Goal: Task Accomplishment & Management: Manage account settings

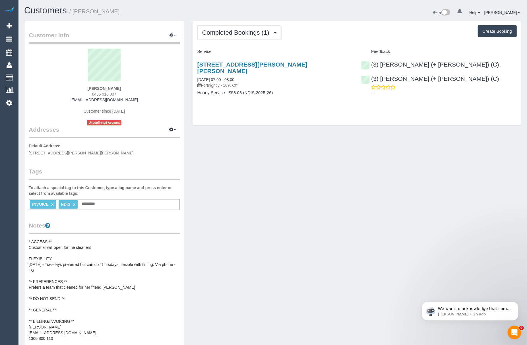
click at [81, 291] on pre "* ACCESS ** Customer will open for the cleaners FLEXIBILITY 16/09/25 - Tuesdays…" at bounding box center [104, 296] width 151 height 114
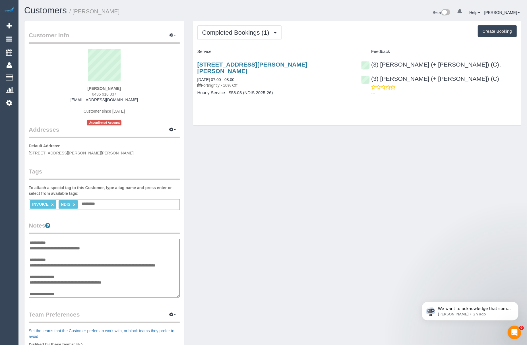
scroll to position [68, 0]
drag, startPoint x: 64, startPoint y: 294, endPoint x: 30, endPoint y: 294, distance: 34.1
click at [30, 294] on textarea "**********" at bounding box center [104, 268] width 151 height 59
click at [42, 261] on textarea "**********" at bounding box center [104, 268] width 151 height 59
drag, startPoint x: 85, startPoint y: 265, endPoint x: 45, endPoint y: 264, distance: 40.1
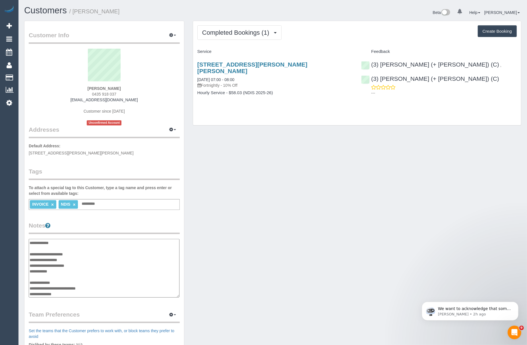
click at [45, 264] on textarea "**********" at bounding box center [104, 268] width 151 height 59
click at [66, 269] on textarea "**********" at bounding box center [104, 268] width 151 height 59
drag, startPoint x: 90, startPoint y: 263, endPoint x: 31, endPoint y: 263, distance: 59.1
click at [31, 263] on textarea "**********" at bounding box center [104, 268] width 151 height 59
click at [212, 65] on link "[STREET_ADDRESS][PERSON_NAME][PERSON_NAME]" at bounding box center [252, 67] width 110 height 13
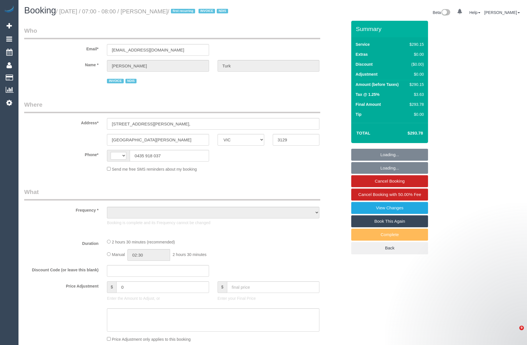
select select "VIC"
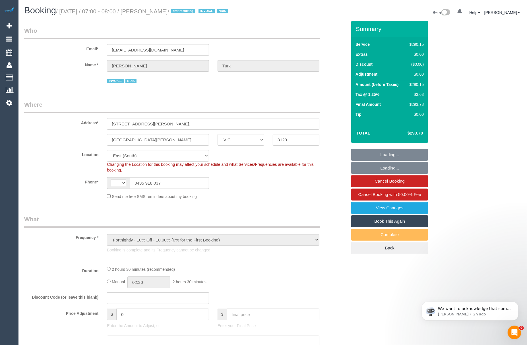
select select "object:339"
select select "string:AU"
select select "2"
select select "150"
select select "number:28"
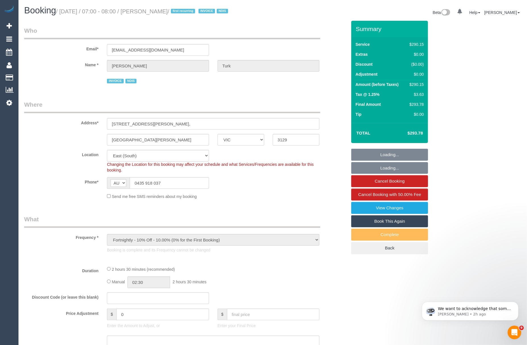
select select "number:14"
select select "number:19"
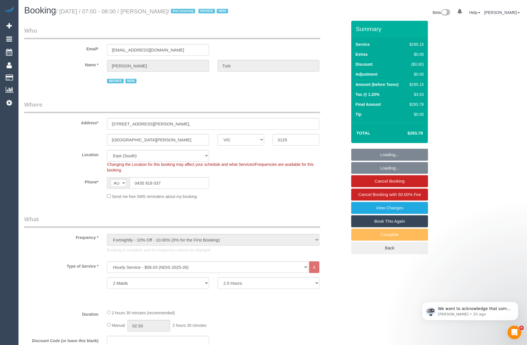
select select "spot1"
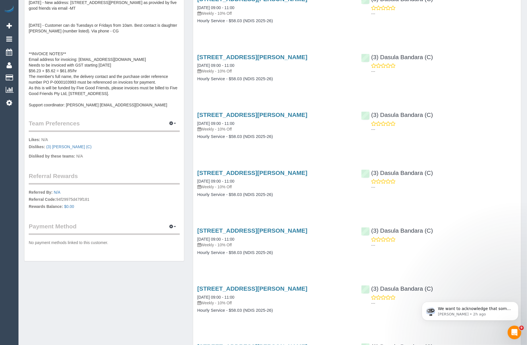
scroll to position [241, 0]
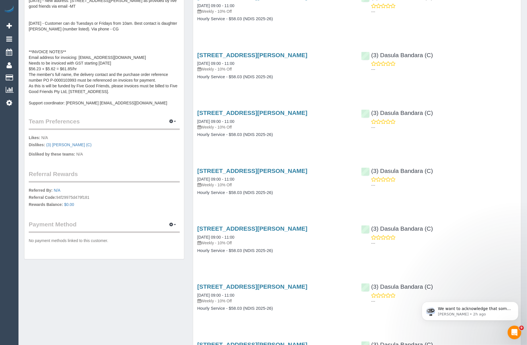
click at [96, 78] on pre "03/04/25 - New address: 40 Surrey Road, Blackburn North, VIC, 3130 as provided …" at bounding box center [104, 52] width 151 height 108
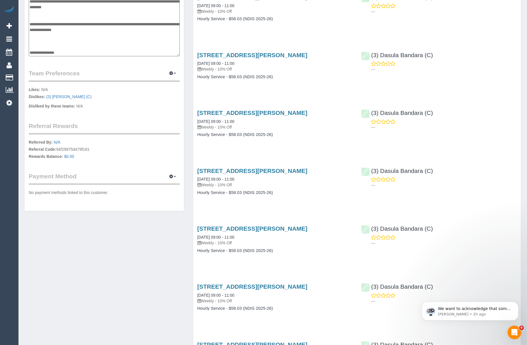
scroll to position [57, 0]
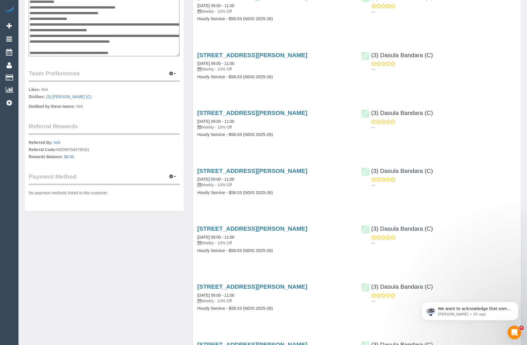
drag, startPoint x: 77, startPoint y: 22, endPoint x: 51, endPoint y: 23, distance: 25.6
click at [51, 23] on textarea "**********" at bounding box center [104, 27] width 151 height 59
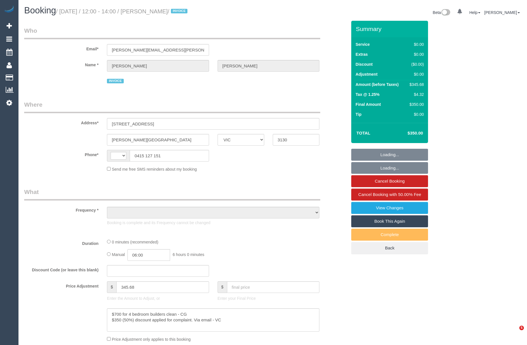
select select "VIC"
select select "string:AU"
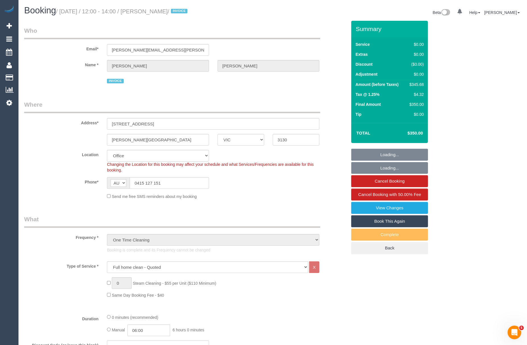
select select "object:602"
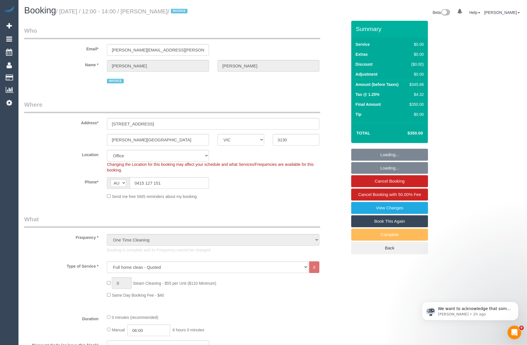
select select "number:28"
select select "number:14"
select select "number:19"
select select "number:36"
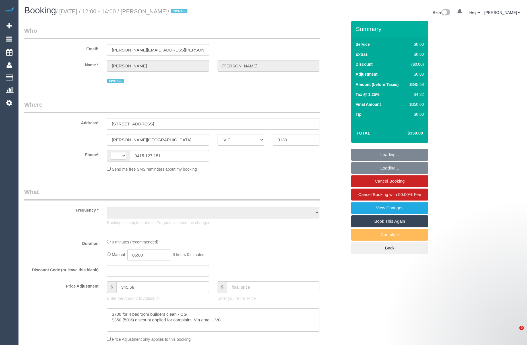
select select "VIC"
select select "string:AU"
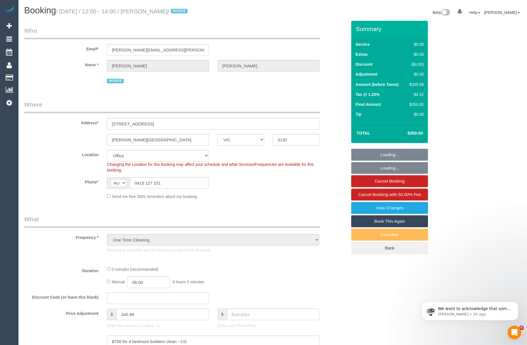
select select "object:576"
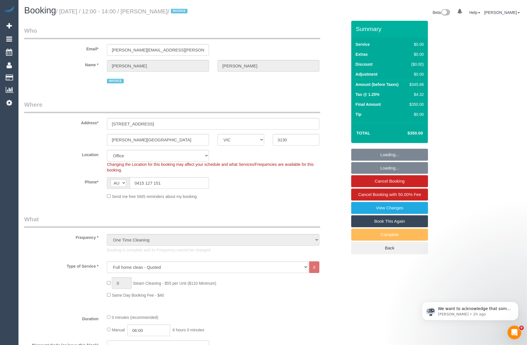
select select "number:28"
select select "number:14"
select select "number:19"
select select "number:36"
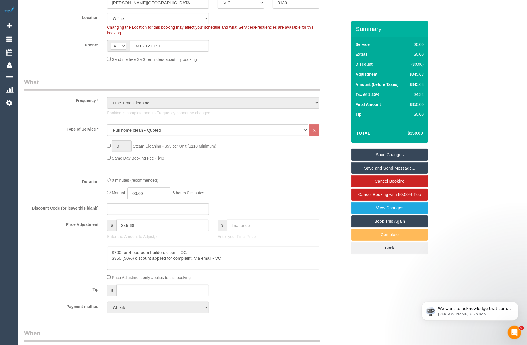
scroll to position [141, 0]
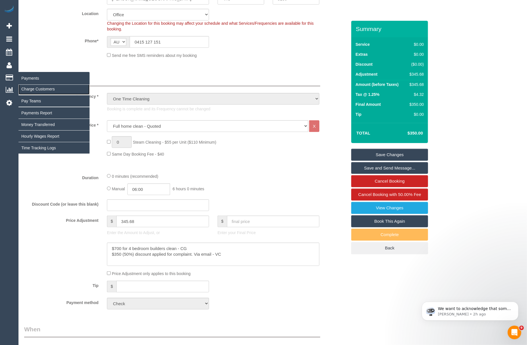
click at [26, 84] on link "Charge Customers" at bounding box center [53, 88] width 71 height 11
select select
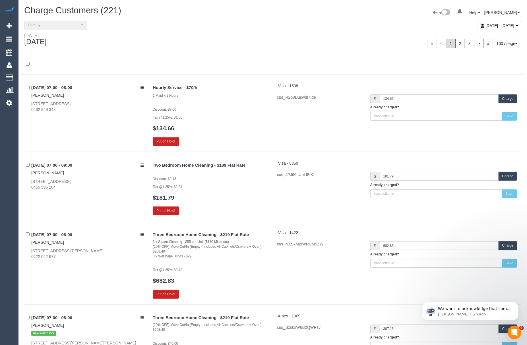
click at [188, 55] on div at bounding box center [272, 64] width 505 height 20
click at [477, 29] on div "[DATE] - [DATE]" at bounding box center [498, 25] width 43 height 9
type input "**********"
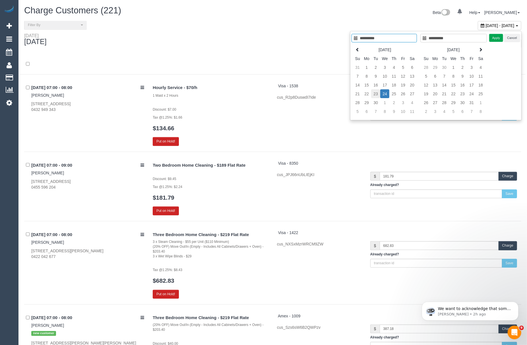
type input "**********"
click at [372, 93] on td "23" at bounding box center [375, 93] width 9 height 9
type input "**********"
click at [372, 93] on td "23" at bounding box center [375, 93] width 9 height 9
type input "**********"
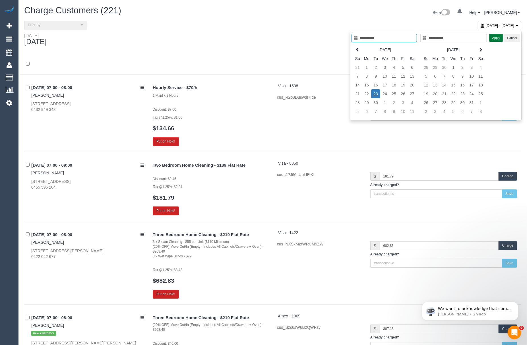
click at [492, 40] on button "Apply" at bounding box center [496, 38] width 14 height 8
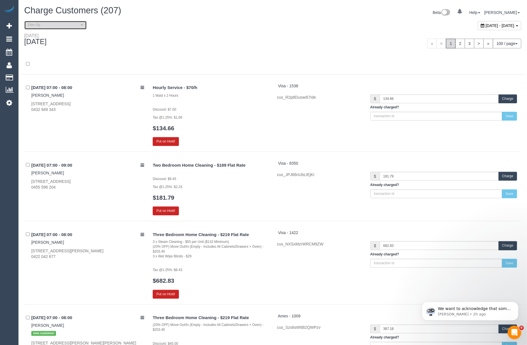
drag, startPoint x: 73, startPoint y: 29, endPoint x: 63, endPoint y: 47, distance: 20.6
click at [73, 29] on button "Filter By" at bounding box center [55, 25] width 63 height 9
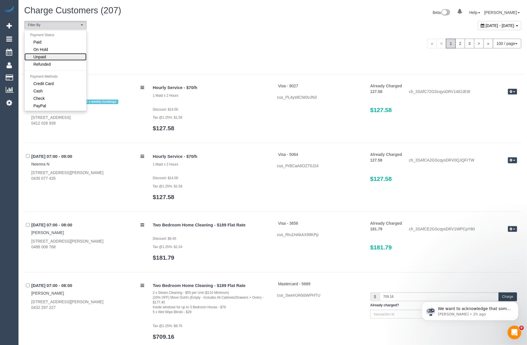
click at [46, 57] on span "Unpaid" at bounding box center [40, 57] width 13 height 6
click at [45, 98] on link "Check" at bounding box center [55, 98] width 62 height 7
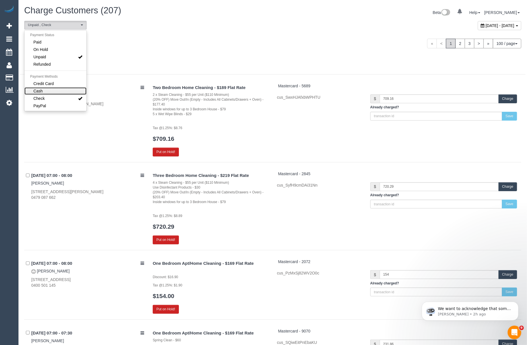
click at [46, 92] on link "Cash" at bounding box center [55, 90] width 62 height 7
click at [152, 66] on div at bounding box center [272, 67] width 505 height 15
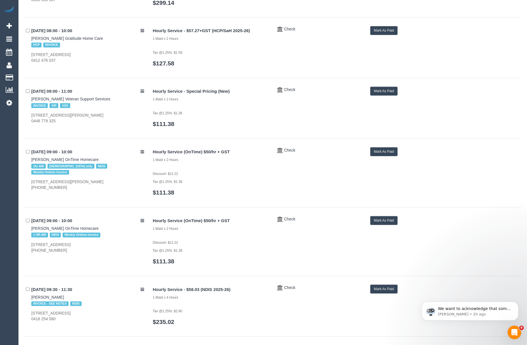
scroll to position [289, 0]
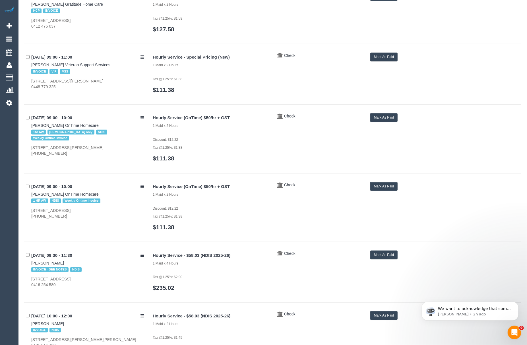
click at [121, 100] on div "[DATE] 09:00 - 11:00 [PERSON_NAME] Veteran Support Services INVOICE VIP VSS [ST…" at bounding box center [272, 79] width 497 height 52
drag, startPoint x: 26, startPoint y: 127, endPoint x: 57, endPoint y: 126, distance: 30.4
click at [57, 126] on div "[DATE] 09:00 - 10:00 [PERSON_NAME] OnTime Homecare 1hr AW [DEMOGRAPHIC_DATA] on…" at bounding box center [86, 134] width 124 height 43
copy link "[PERSON_NAME]"
click at [372, 122] on button "Mark As Paid" at bounding box center [384, 117] width 28 height 9
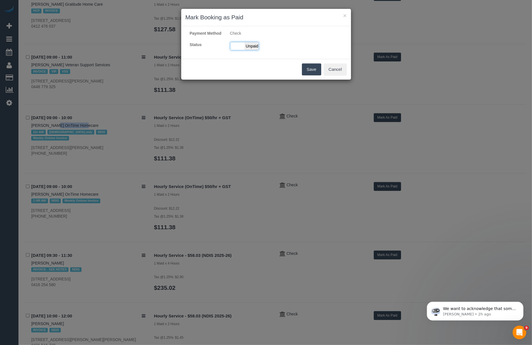
click at [238, 50] on div "Paid Unpaid" at bounding box center [244, 46] width 29 height 9
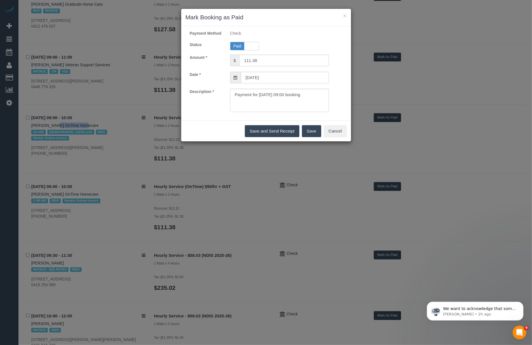
click at [315, 137] on button "Save" at bounding box center [311, 131] width 19 height 12
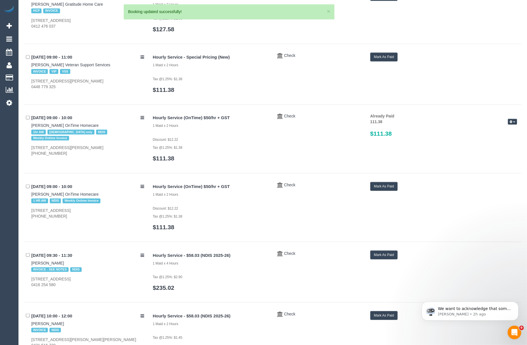
click at [28, 193] on div "× [PERSON_NAME] as Paid Payment Method Check Status Paid Unpaid Amount * $ 111.…" at bounding box center [263, 172] width 527 height 345
drag, startPoint x: 28, startPoint y: 193, endPoint x: 64, endPoint y: 194, distance: 35.8
copy link "[PERSON_NAME]"
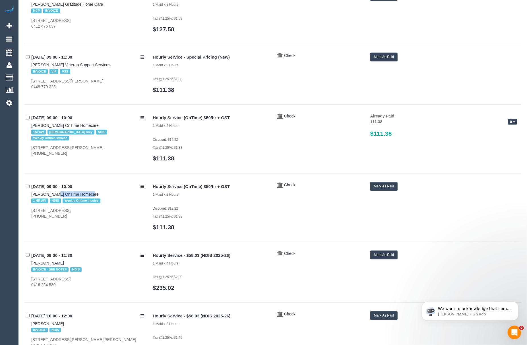
click at [384, 187] on button "Mark As Paid" at bounding box center [384, 186] width 28 height 9
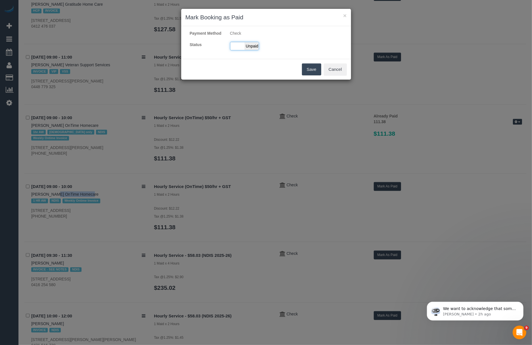
click at [240, 50] on div "Paid Unpaid" at bounding box center [244, 46] width 29 height 9
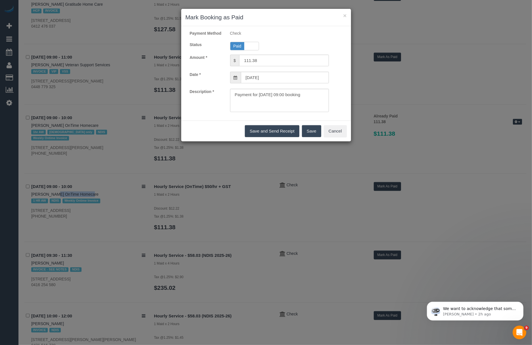
click at [304, 136] on button "Save" at bounding box center [311, 131] width 19 height 12
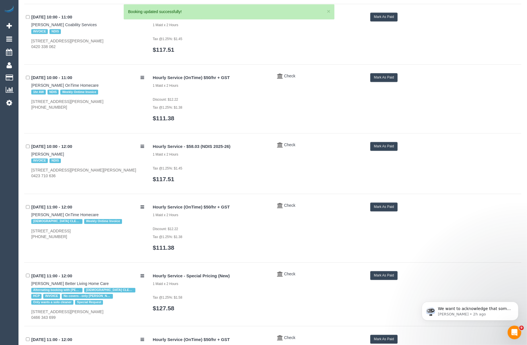
scroll to position [954, 0]
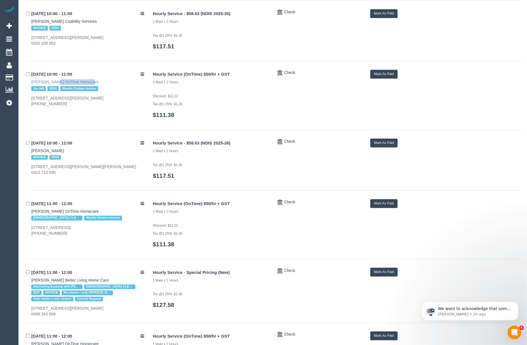
drag, startPoint x: 28, startPoint y: 81, endPoint x: 64, endPoint y: 83, distance: 35.9
click at [64, 83] on div "[DATE] 10:00 - 11:00 [PERSON_NAME] OnTime Homecare 1hr AW NDIS Weekly Ontime In…" at bounding box center [86, 88] width 124 height 37
copy link "[PERSON_NAME]"
click at [377, 77] on button "Mark As Paid" at bounding box center [384, 74] width 28 height 9
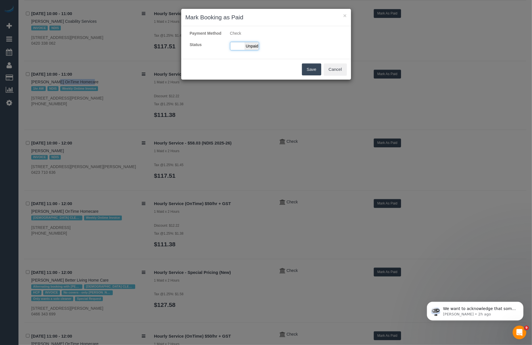
click at [242, 48] on div "Paid Unpaid" at bounding box center [244, 46] width 29 height 9
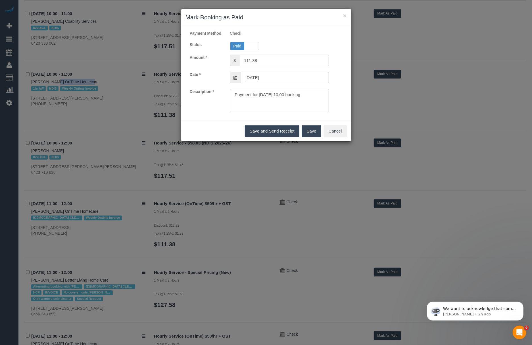
click at [305, 137] on button "Save" at bounding box center [311, 131] width 19 height 12
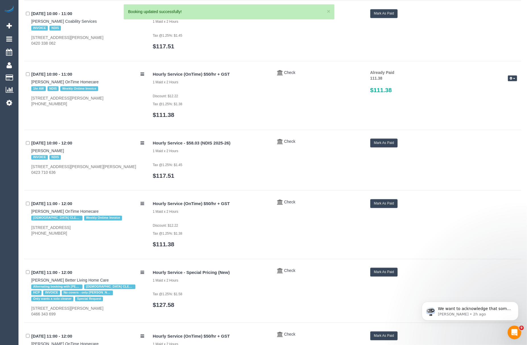
click at [29, 211] on div "[DATE] 11:00 - 12:00 [PERSON_NAME] OnTime Homecare [DEMOGRAPHIC_DATA] CLEANER N…" at bounding box center [86, 217] width 124 height 37
drag, startPoint x: 29, startPoint y: 211, endPoint x: 54, endPoint y: 213, distance: 25.0
click at [54, 213] on div "[DATE] 11:00 - 12:00 [PERSON_NAME] OnTime Homecare [DEMOGRAPHIC_DATA] CLEANER N…" at bounding box center [86, 217] width 124 height 37
copy link "[PERSON_NAME]"
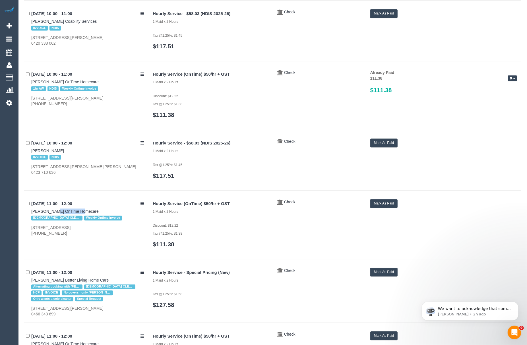
click at [379, 207] on button "Mark As Paid" at bounding box center [384, 203] width 28 height 9
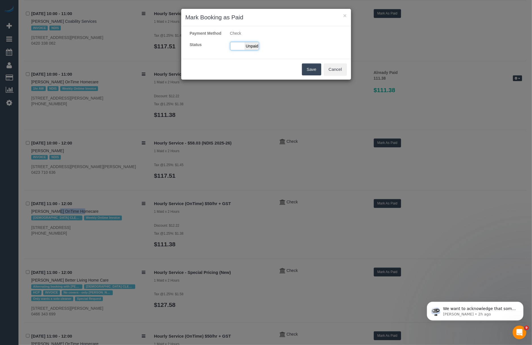
click at [236, 50] on div "Paid Unpaid" at bounding box center [244, 46] width 29 height 9
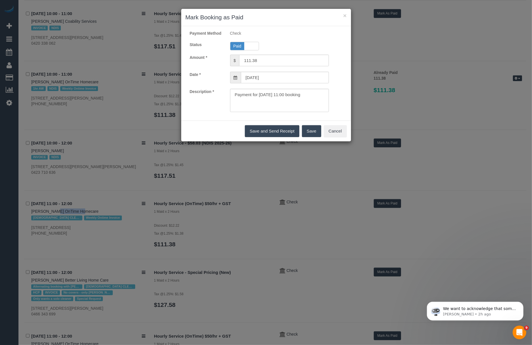
click at [313, 134] on button "Save" at bounding box center [311, 131] width 19 height 12
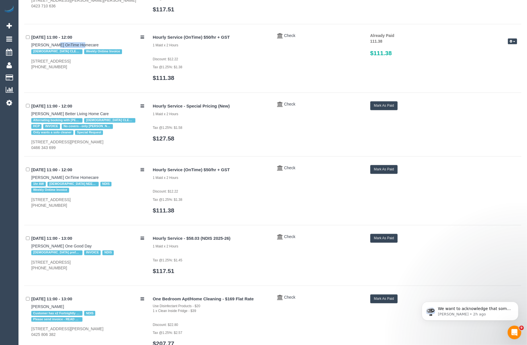
scroll to position [1127, 0]
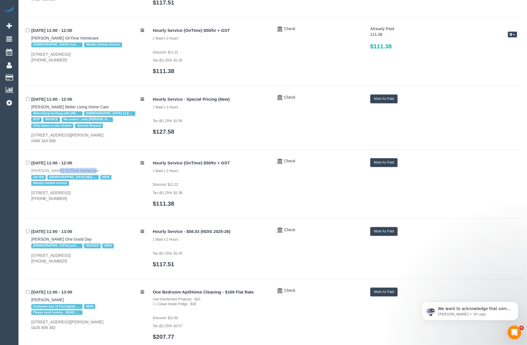
drag, startPoint x: 22, startPoint y: 174, endPoint x: 63, endPoint y: 174, distance: 41.2
copy link "[PERSON_NAME]"
click at [372, 165] on button "Mark As Paid" at bounding box center [384, 162] width 28 height 9
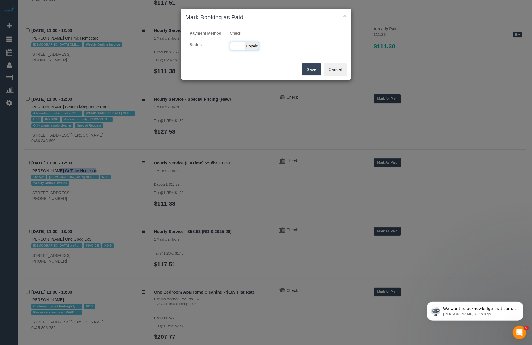
click at [246, 50] on span "Unpaid" at bounding box center [252, 46] width 14 height 8
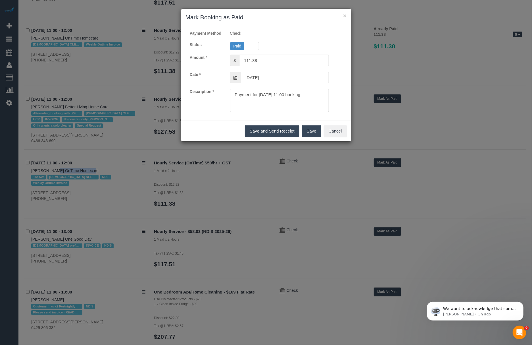
click at [310, 134] on button "Save" at bounding box center [311, 131] width 19 height 12
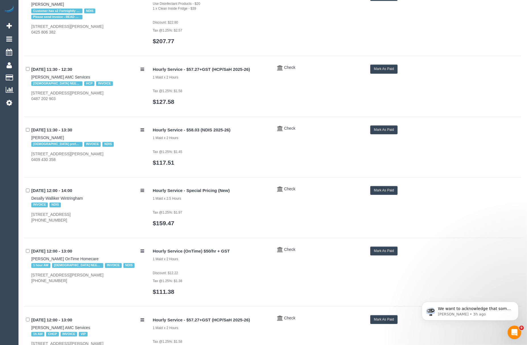
scroll to position [1463, 0]
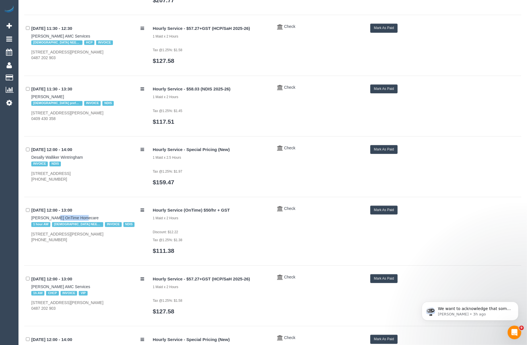
drag, startPoint x: 29, startPoint y: 219, endPoint x: 56, endPoint y: 223, distance: 27.6
click at [56, 223] on div "[DATE] 12:00 - 13:00 [PERSON_NAME] OnTime Homecare 1 hour AW [DEMOGRAPHIC_DATA]…" at bounding box center [86, 223] width 124 height 37
copy link "[PERSON_NAME]"
click at [373, 210] on button "Mark As Paid" at bounding box center [384, 209] width 28 height 9
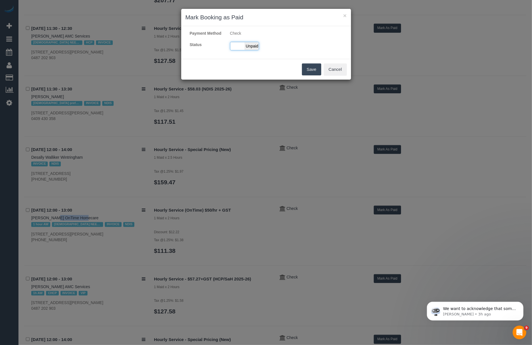
click at [246, 49] on span "Unpaid" at bounding box center [252, 46] width 14 height 8
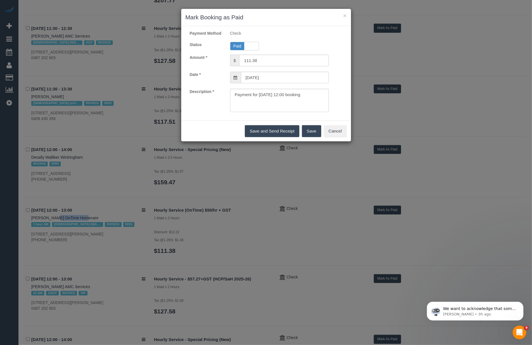
click at [308, 137] on button "Save" at bounding box center [311, 131] width 19 height 12
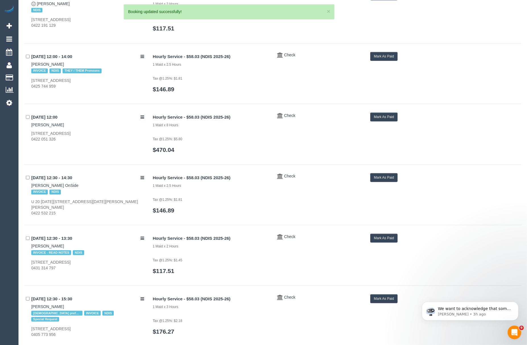
scroll to position [1965, 0]
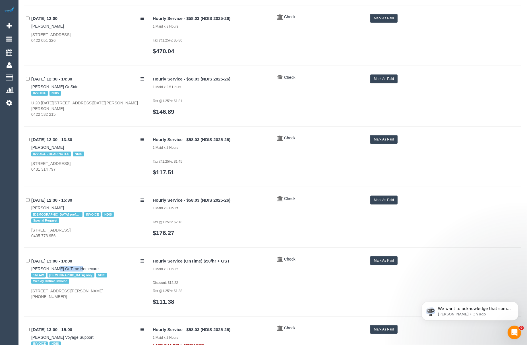
drag, startPoint x: 21, startPoint y: 269, endPoint x: 53, endPoint y: 267, distance: 32.8
copy link "[PERSON_NAME]"
click at [394, 265] on button "Mark As Paid" at bounding box center [384, 260] width 28 height 9
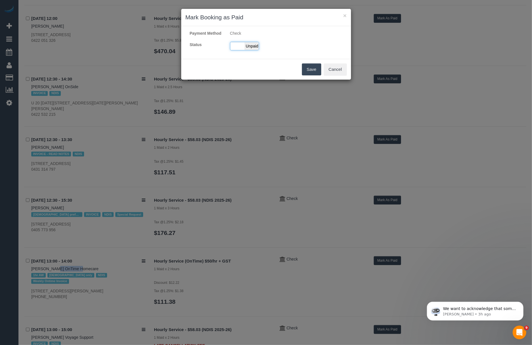
click at [245, 50] on span "Unpaid" at bounding box center [252, 46] width 14 height 8
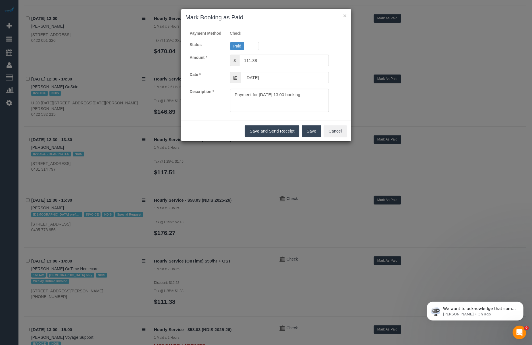
click at [321, 141] on div "Save and Send Receipt Save Cancel" at bounding box center [266, 130] width 170 height 21
click at [312, 137] on button "Save" at bounding box center [311, 131] width 19 height 12
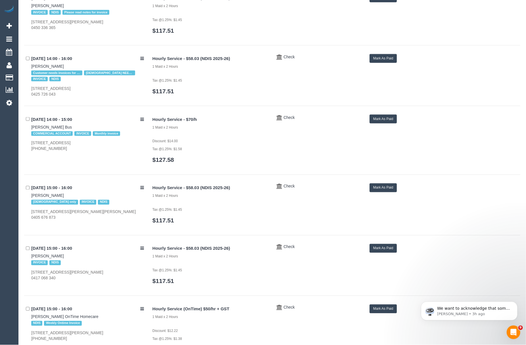
scroll to position [2508, 0]
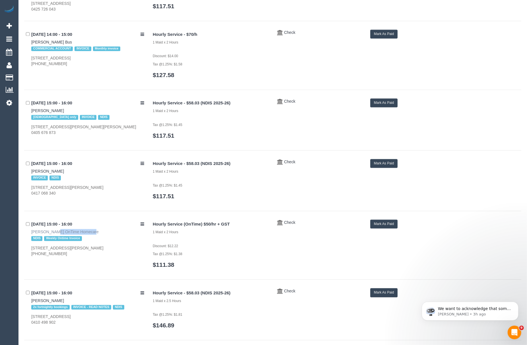
drag, startPoint x: 28, startPoint y: 232, endPoint x: 61, endPoint y: 238, distance: 34.2
click at [61, 238] on div "[DATE] 15:00 - 16:00 [PERSON_NAME] OnTime Homecare NDIS Weekly Ontime Invoice […" at bounding box center [86, 237] width 124 height 37
copy link "[PERSON_NAME]"
click at [390, 228] on button "Mark As Paid" at bounding box center [384, 223] width 28 height 9
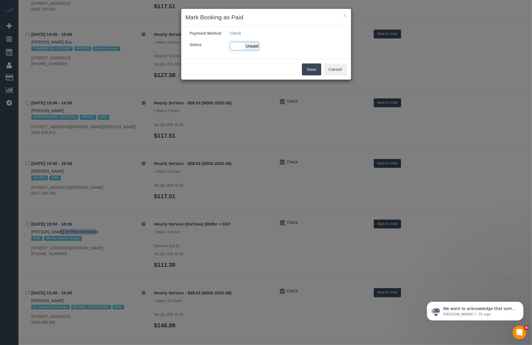
click at [238, 50] on div "Paid Unpaid" at bounding box center [244, 46] width 29 height 9
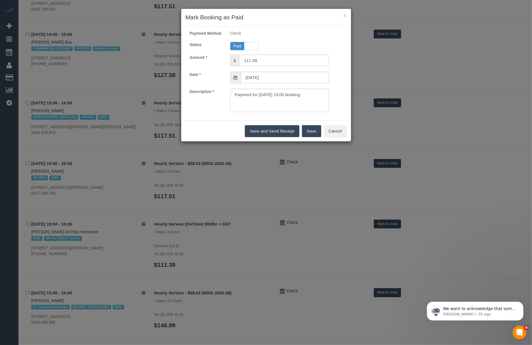
click at [307, 131] on div "Save and Send Receipt Save Cancel" at bounding box center [266, 130] width 170 height 21
click at [308, 136] on button "Save" at bounding box center [311, 131] width 19 height 12
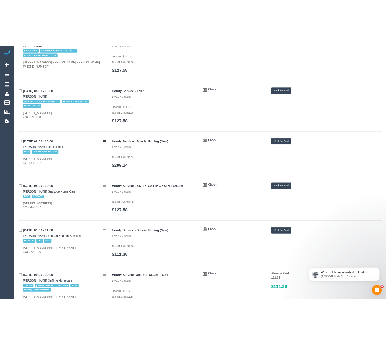
scroll to position [0, 0]
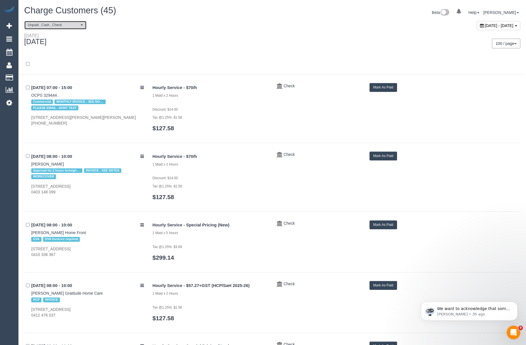
click at [45, 30] on button "Unpaid , Cash , Check" at bounding box center [55, 25] width 63 height 9
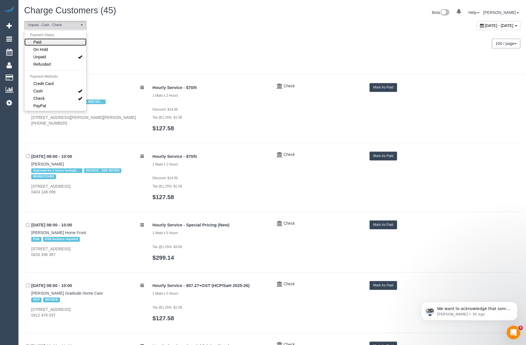
click at [41, 44] on span "Paid" at bounding box center [38, 42] width 8 height 6
click at [41, 58] on span "Unpaid" at bounding box center [40, 57] width 13 height 6
select select "******"
click at [103, 48] on div "[DATE] 100 / page 10 / page 20 / page 30 / page 40 / page 50 / page 100 / page" at bounding box center [272, 43] width 505 height 21
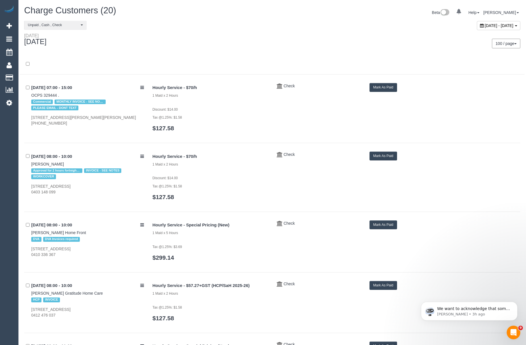
click at [376, 87] on button "Mark As Paid" at bounding box center [384, 87] width 28 height 9
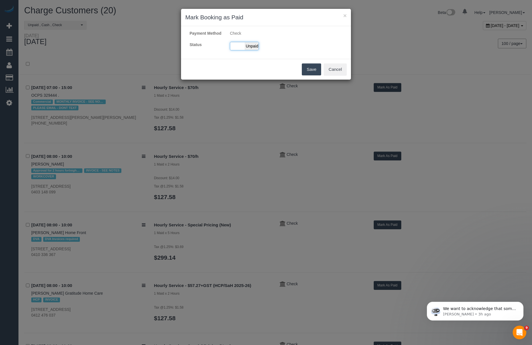
click at [255, 47] on div "Paid Unpaid" at bounding box center [244, 46] width 29 height 9
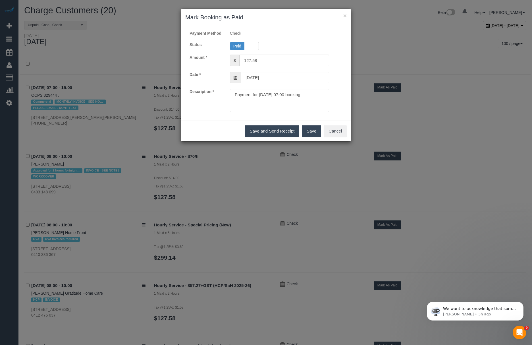
click at [308, 137] on button "Save" at bounding box center [311, 131] width 19 height 12
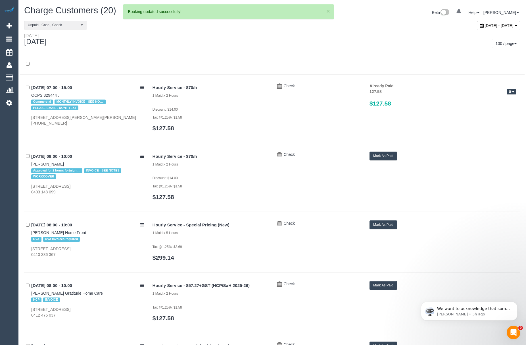
drag, startPoint x: 25, startPoint y: 163, endPoint x: 65, endPoint y: 163, distance: 39.5
click at [65, 163] on div "[DATE] 08:00 - 10:00 [PERSON_NAME] Approval for 2 hours fortnightly for 52 week…" at bounding box center [86, 172] width 124 height 43
copy link "[PERSON_NAME]"
